Goal: Task Accomplishment & Management: Manage account settings

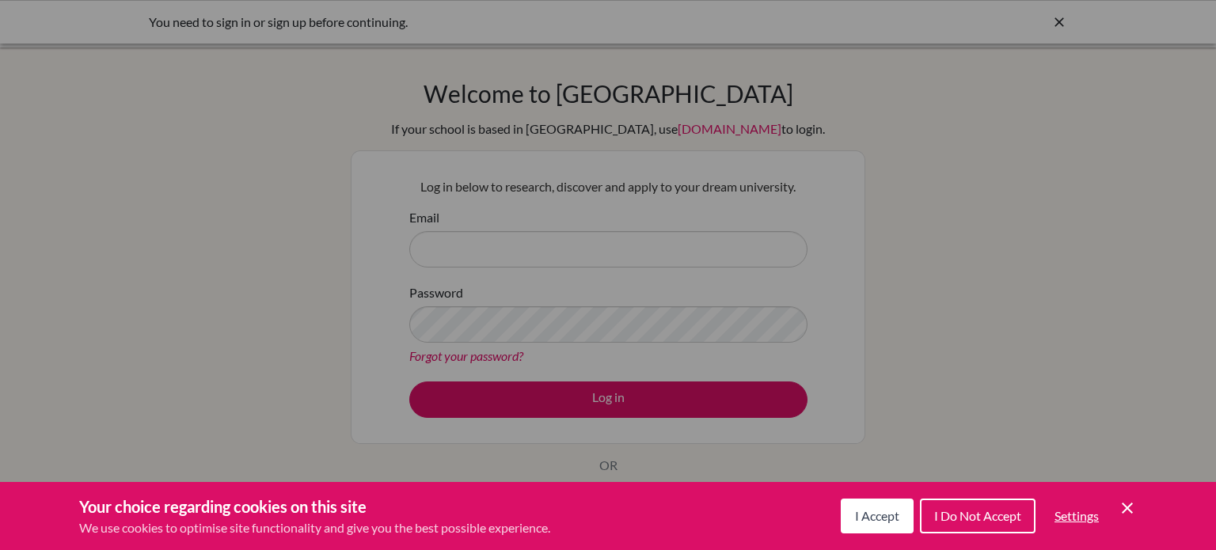
click at [1128, 506] on icon "Save and close" at bounding box center [1126, 508] width 11 height 11
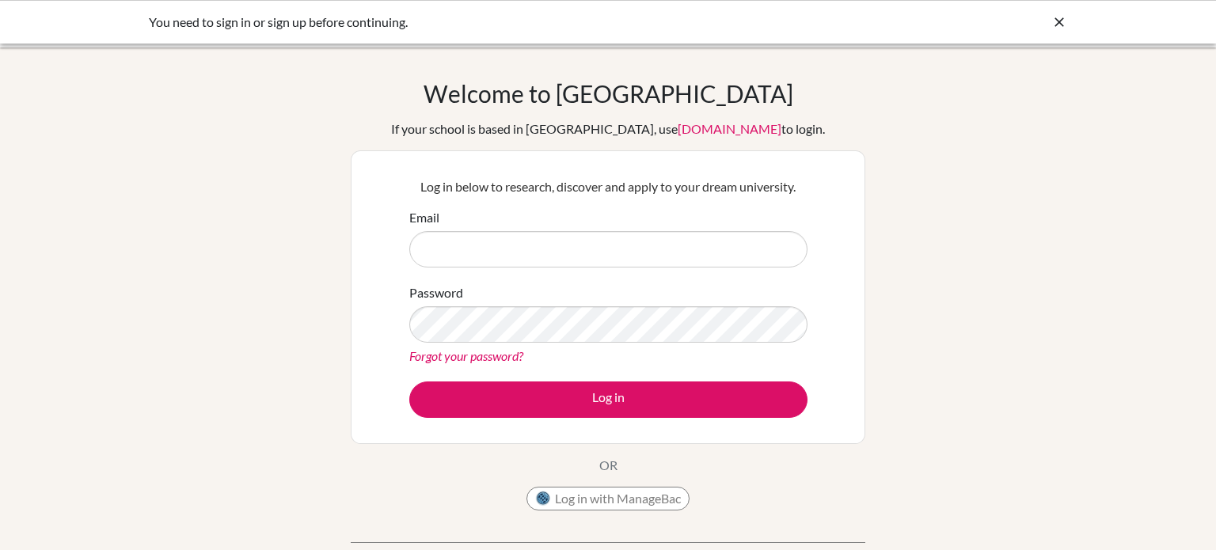
click at [507, 361] on link "Forgot your password?" at bounding box center [466, 355] width 114 height 15
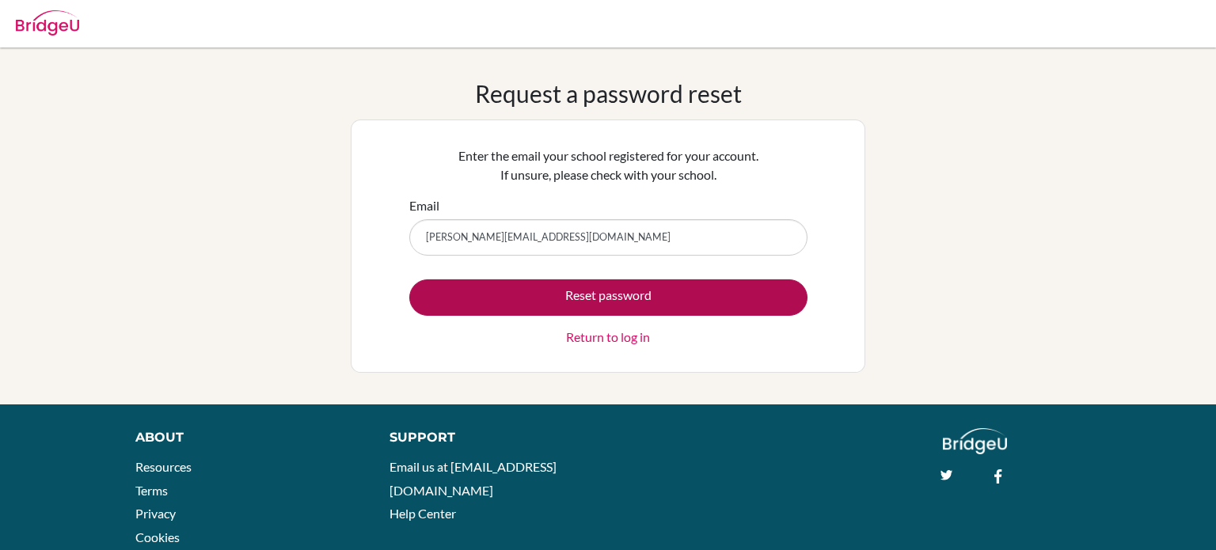
type input "[PERSON_NAME][EMAIL_ADDRESS][DOMAIN_NAME]"
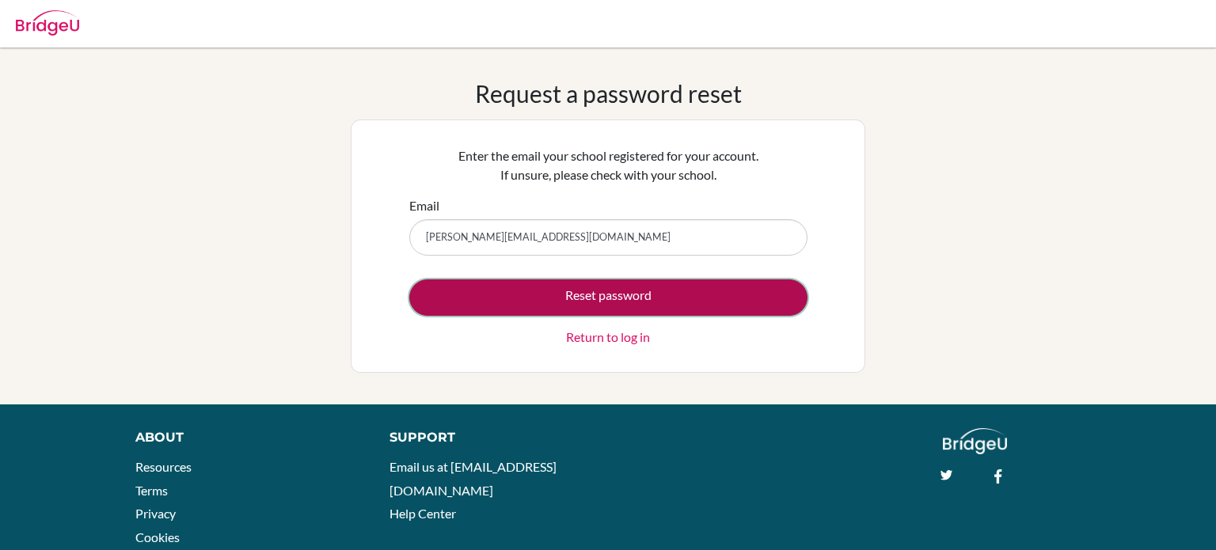
click at [499, 312] on button "Reset password" at bounding box center [608, 297] width 398 height 36
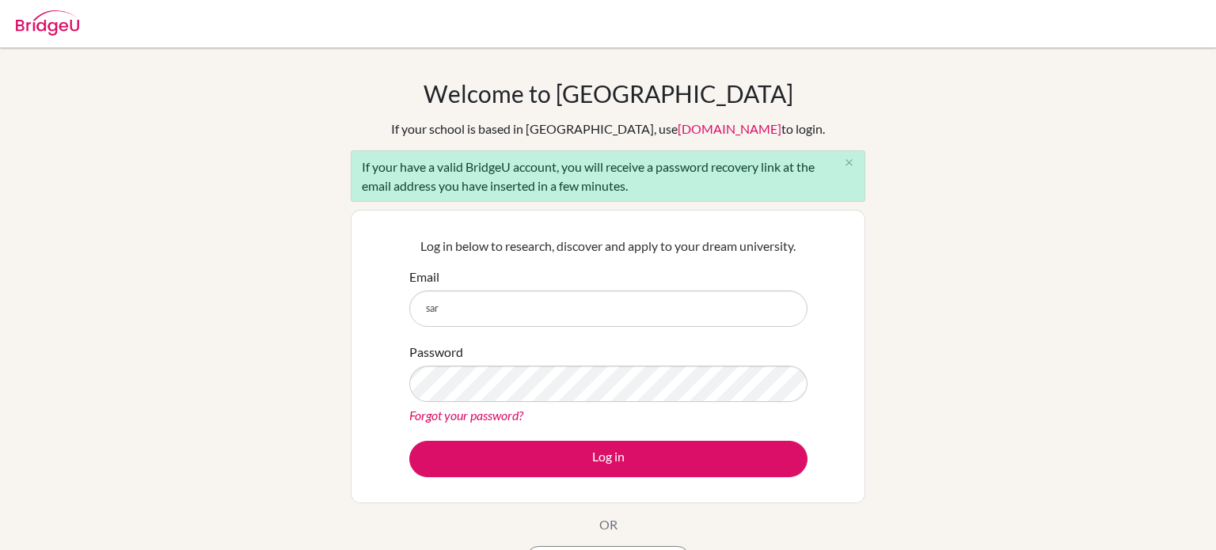
type input "[PERSON_NAME][EMAIL_ADDRESS][DOMAIN_NAME]"
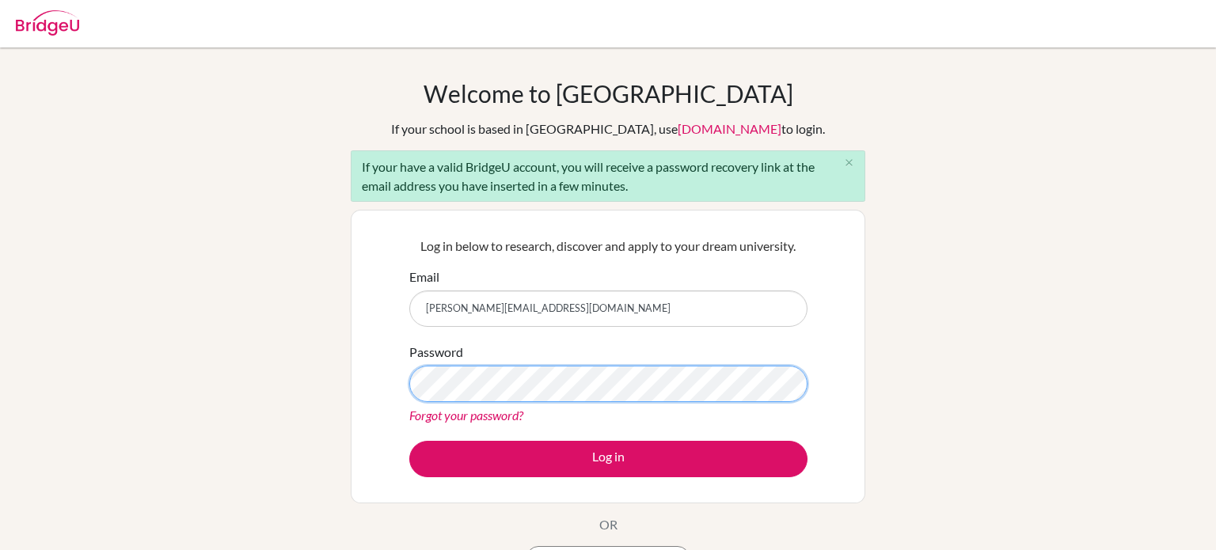
click at [409, 441] on button "Log in" at bounding box center [608, 459] width 398 height 36
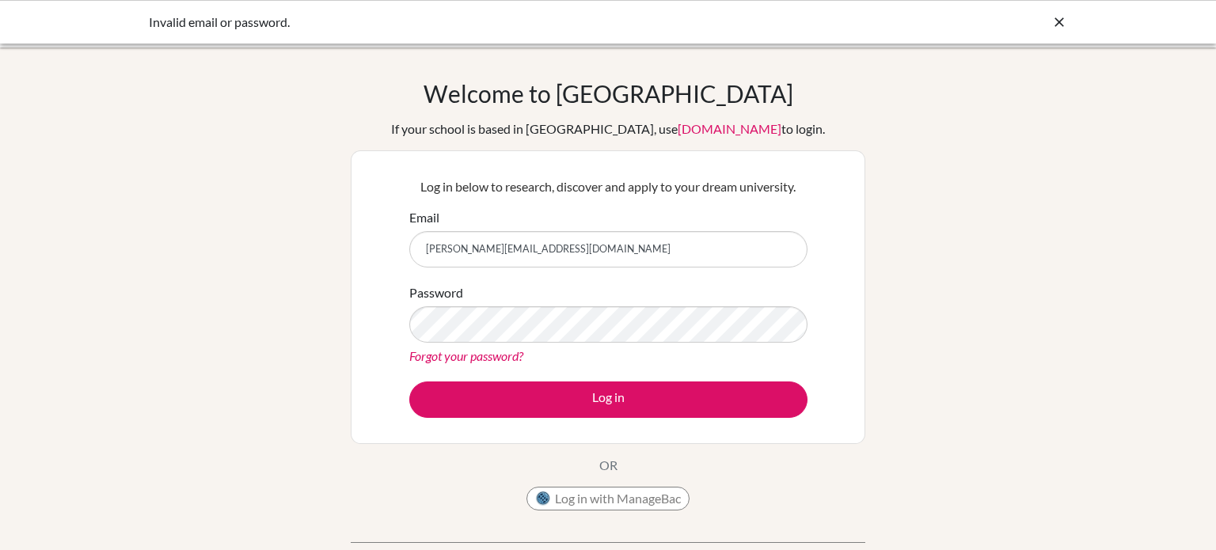
click at [498, 359] on link "Forgot your password?" at bounding box center [466, 355] width 114 height 15
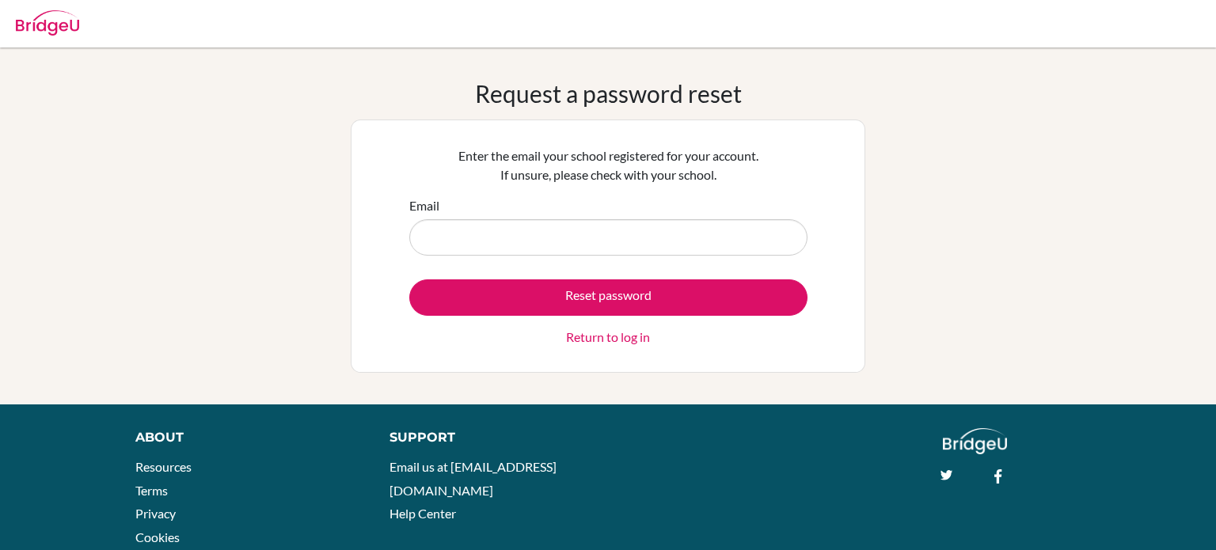
click at [624, 332] on link "Return to log in" at bounding box center [608, 337] width 84 height 19
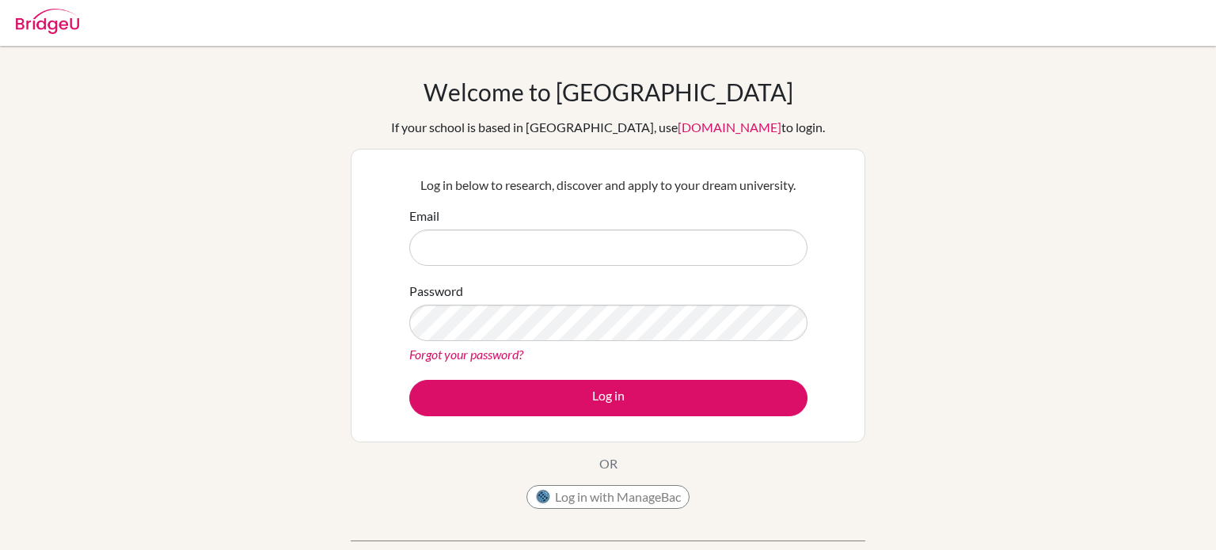
scroll to position [16, 0]
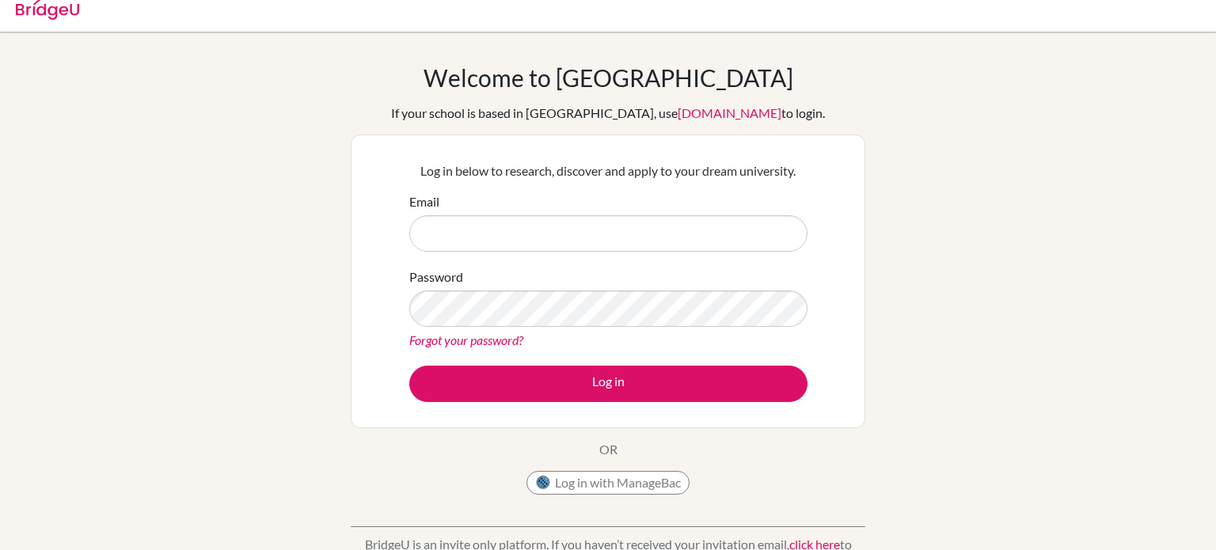
click at [472, 339] on link "Forgot your password?" at bounding box center [466, 339] width 114 height 15
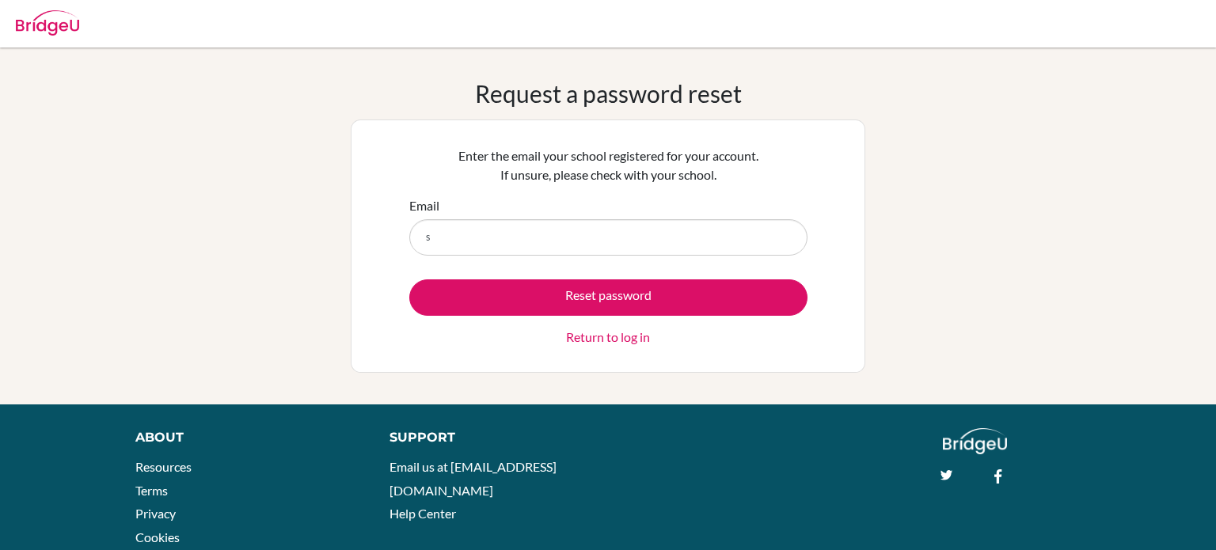
type input "sara.izzeddin@summitschool.ae"
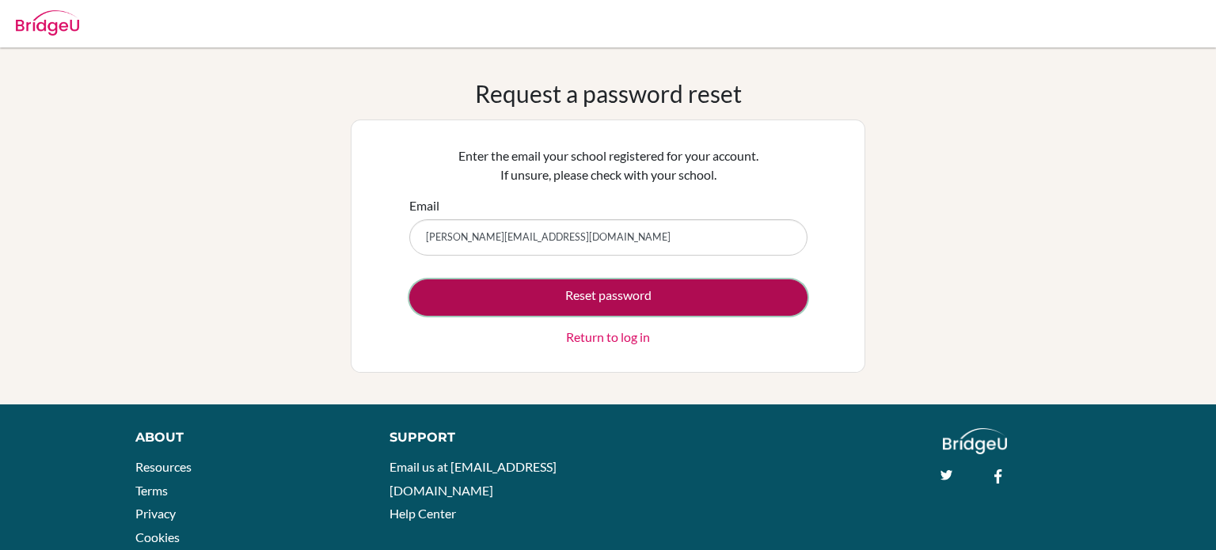
click at [601, 309] on button "Reset password" at bounding box center [608, 297] width 398 height 36
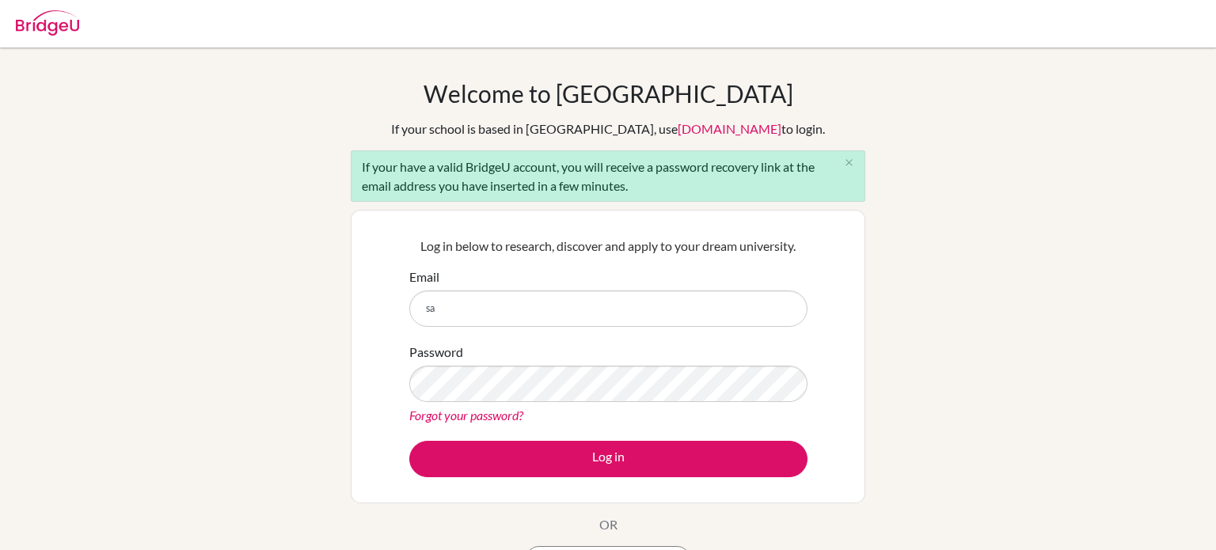
type input "[PERSON_NAME][EMAIL_ADDRESS][DOMAIN_NAME]"
click at [440, 409] on link "Forgot your password?" at bounding box center [466, 415] width 114 height 15
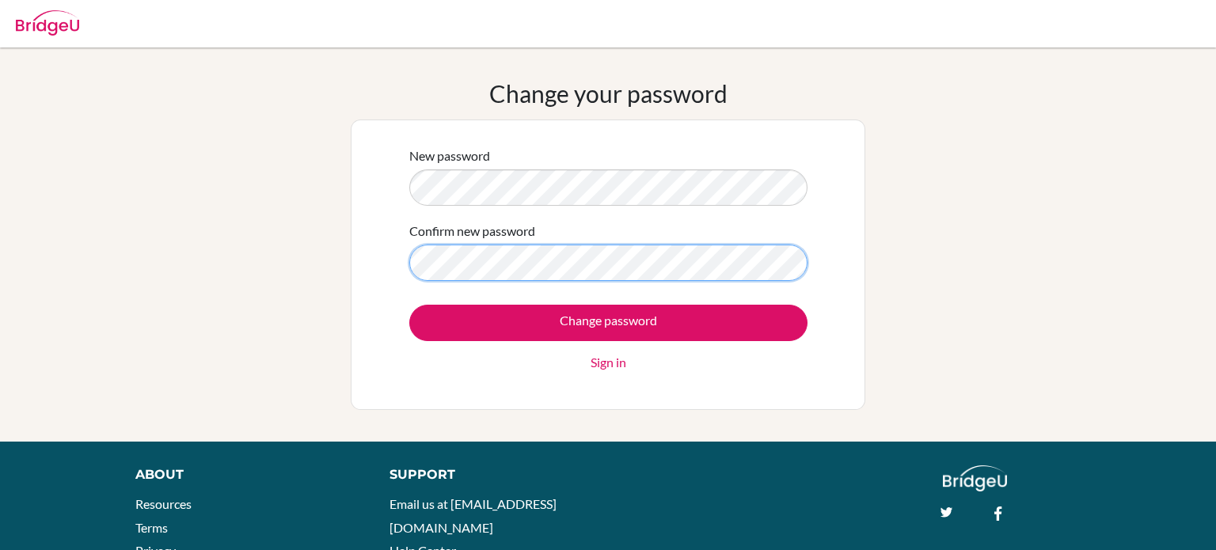
click at [409, 305] on input "Change password" at bounding box center [608, 323] width 398 height 36
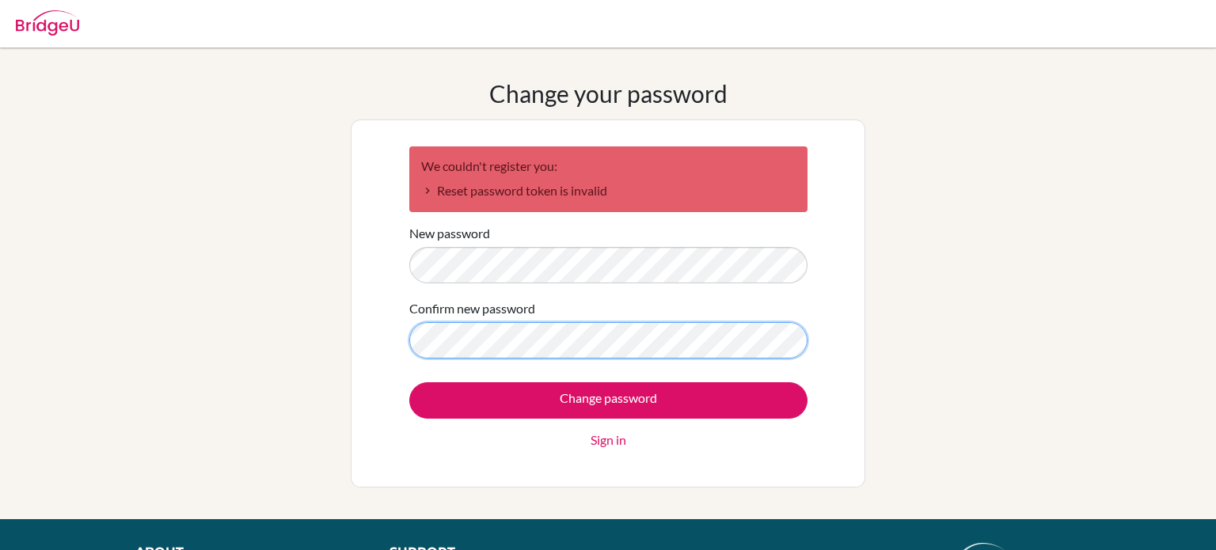
click at [409, 382] on input "Change password" at bounding box center [608, 400] width 398 height 36
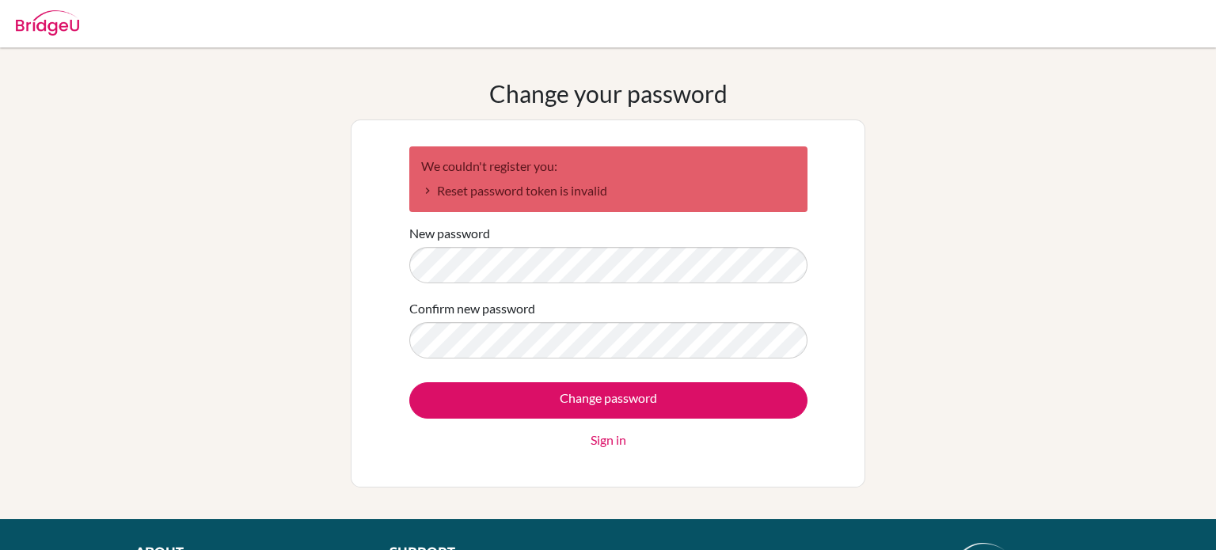
click at [434, 245] on div "New password" at bounding box center [608, 253] width 398 height 59
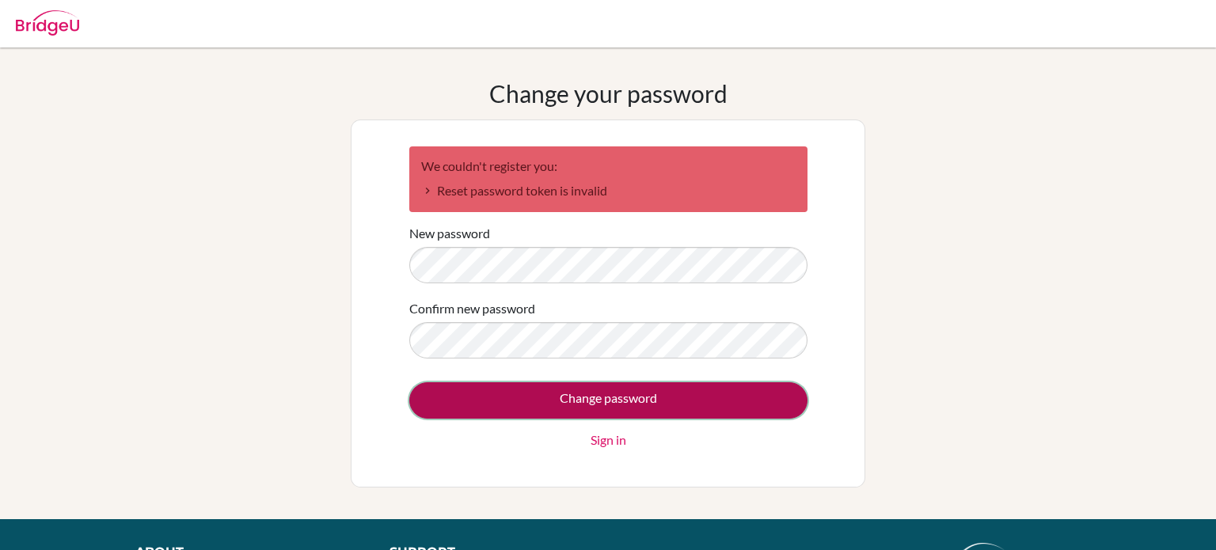
click at [575, 412] on input "Change password" at bounding box center [608, 400] width 398 height 36
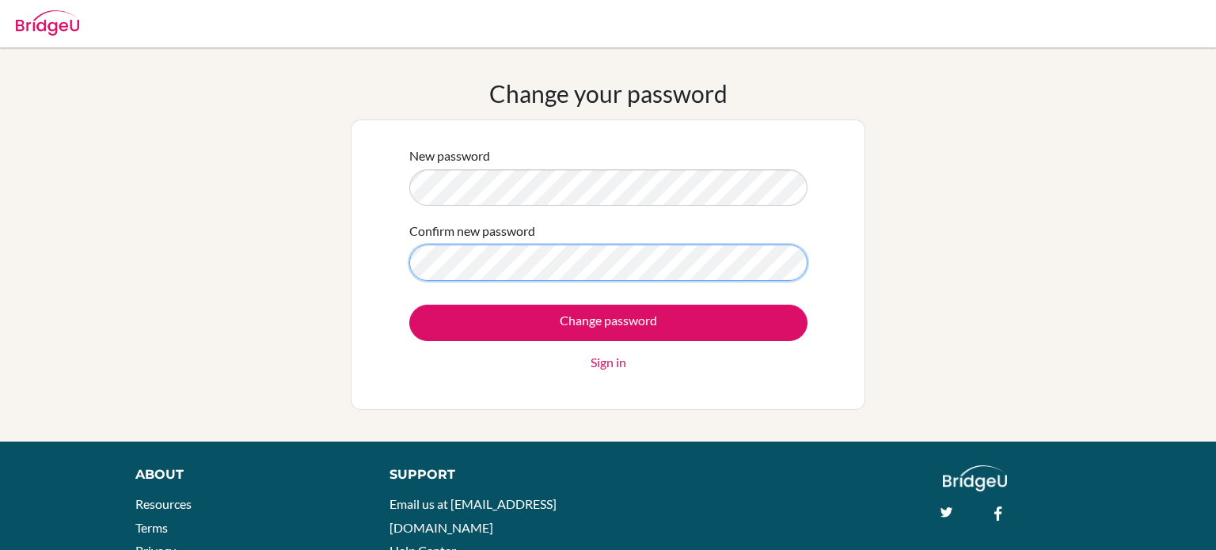
click at [409, 305] on input "Change password" at bounding box center [608, 323] width 398 height 36
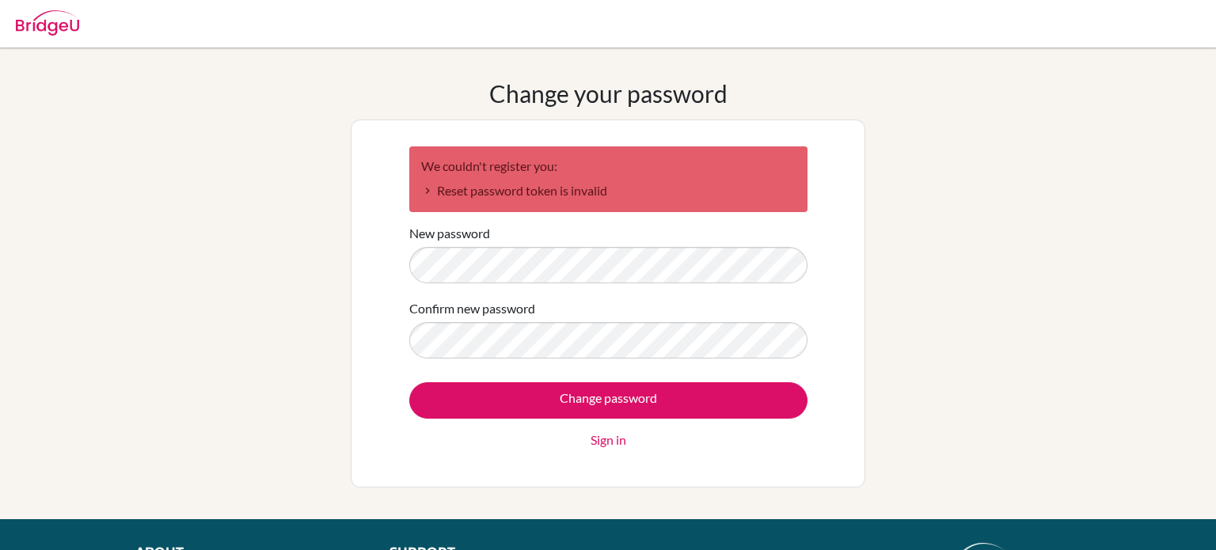
click at [423, 191] on li "Reset password token is invalid" at bounding box center [608, 190] width 374 height 19
click at [429, 193] on li "Reset password token is invalid" at bounding box center [608, 190] width 374 height 19
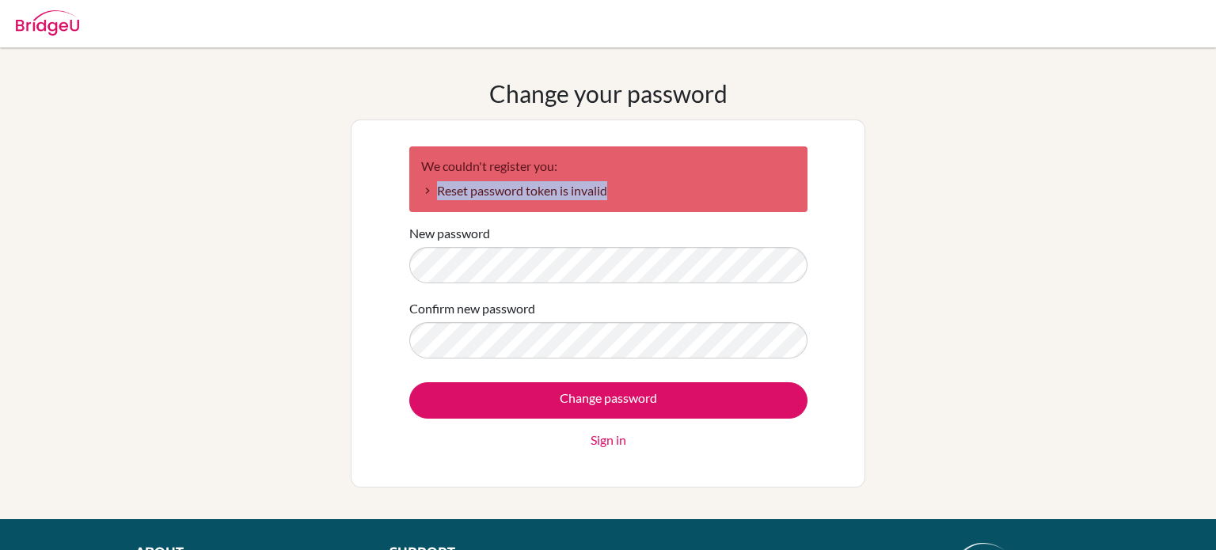
click at [429, 193] on li "Reset password token is invalid" at bounding box center [608, 190] width 374 height 19
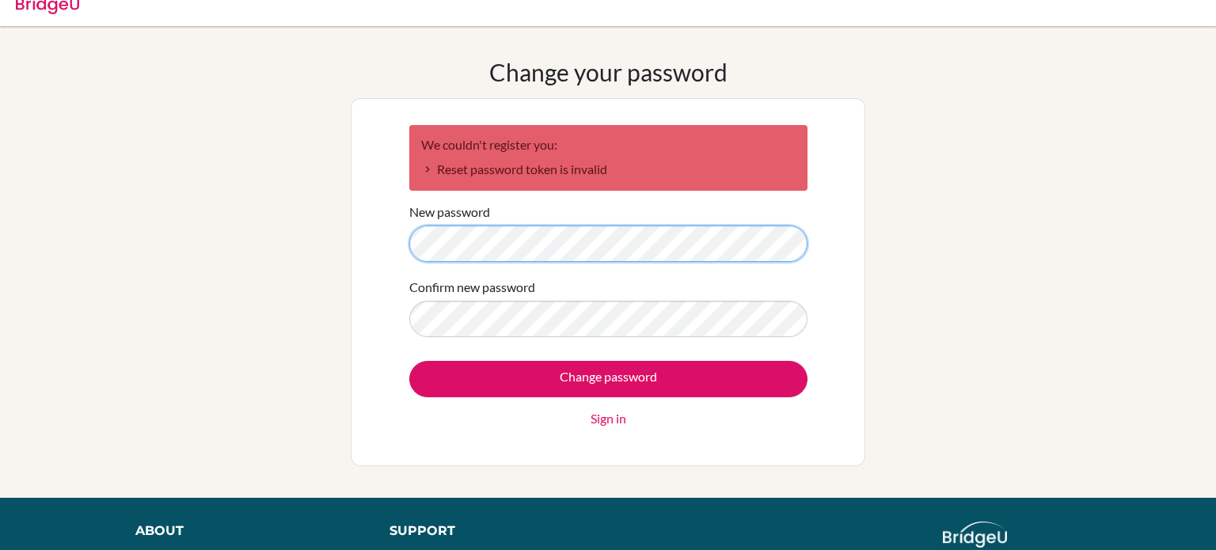
scroll to position [39, 0]
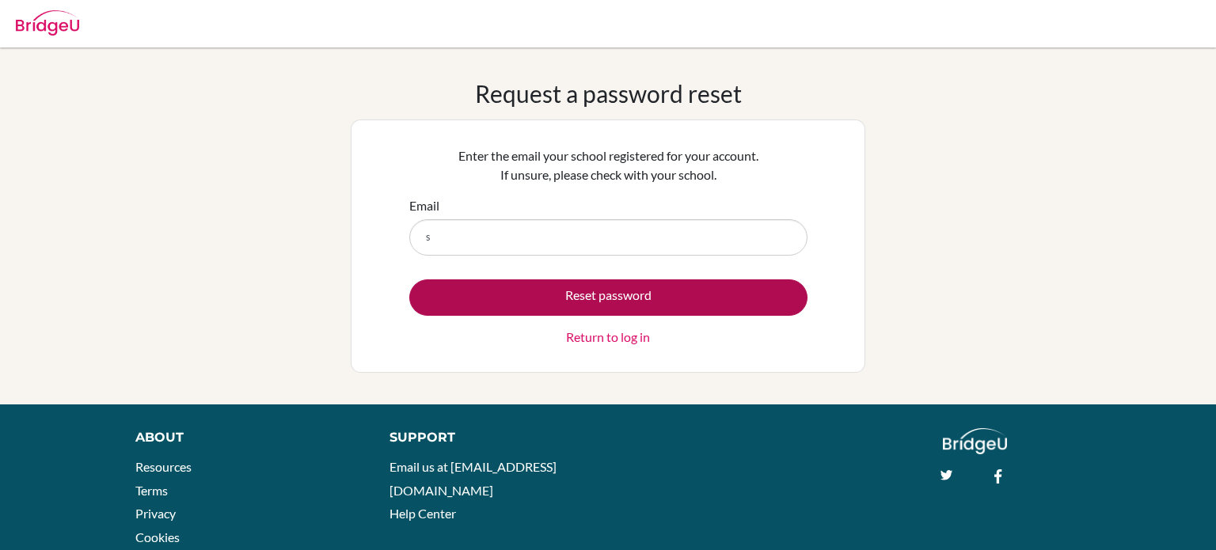
type input "[PERSON_NAME][EMAIL_ADDRESS][DOMAIN_NAME]"
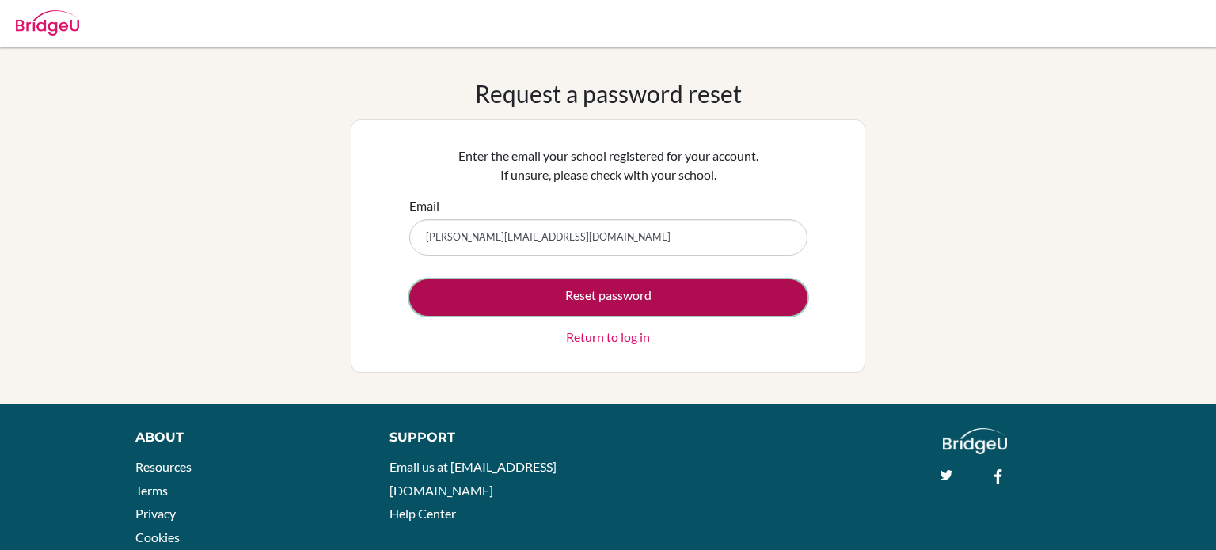
click at [579, 292] on button "Reset password" at bounding box center [608, 297] width 398 height 36
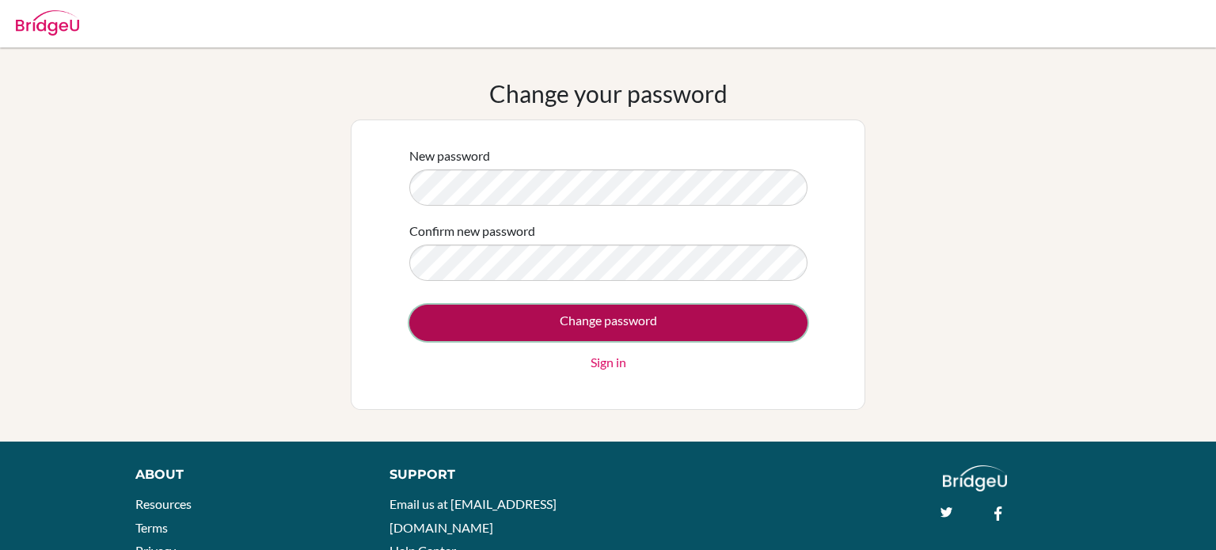
click at [529, 334] on input "Change password" at bounding box center [608, 323] width 398 height 36
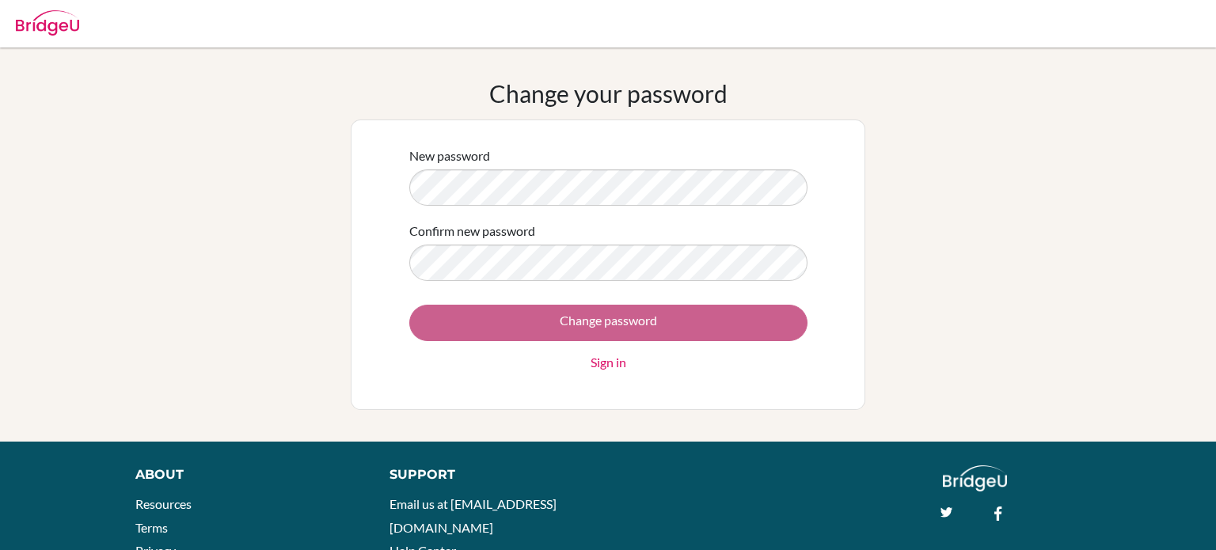
click at [529, 334] on div "Change password Sign in" at bounding box center [608, 338] width 398 height 67
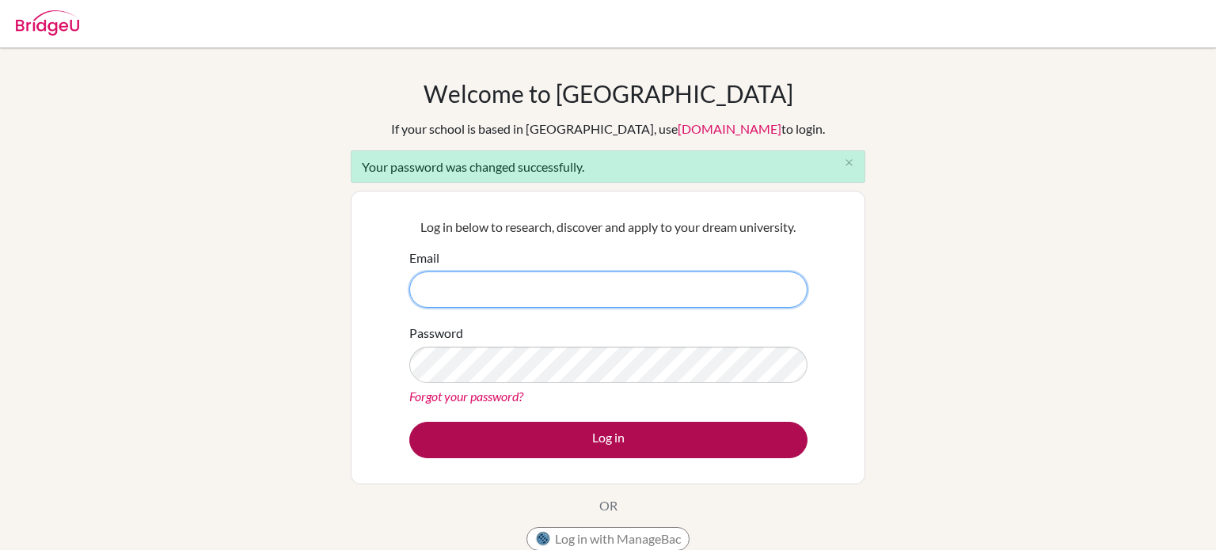
type input "[PERSON_NAME][EMAIL_ADDRESS][DOMAIN_NAME]"
click at [550, 423] on button "Log in" at bounding box center [608, 440] width 398 height 36
